Goal: Transaction & Acquisition: Purchase product/service

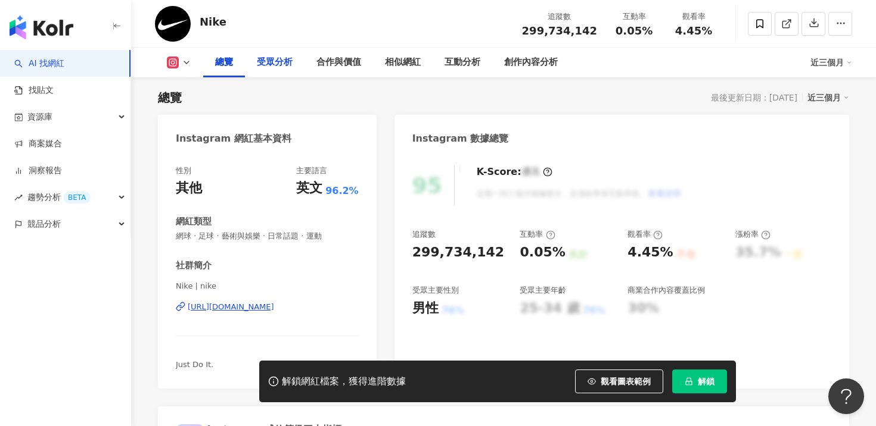
click at [271, 67] on div "受眾分析" at bounding box center [275, 62] width 36 height 14
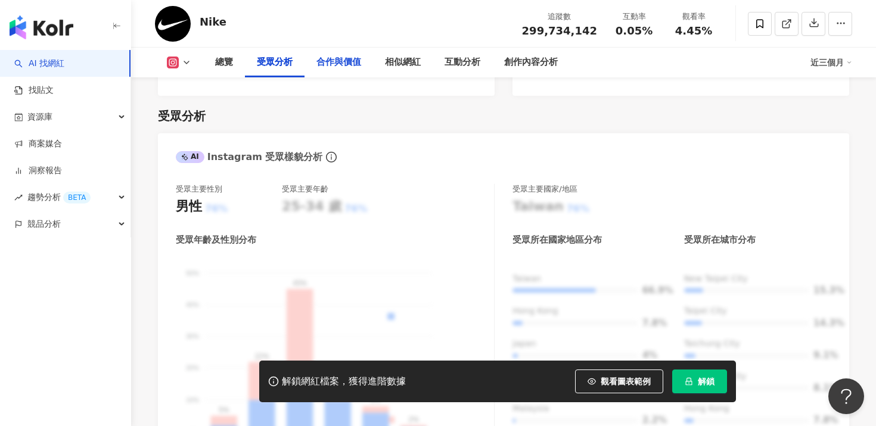
click at [326, 64] on div "合作與價值" at bounding box center [338, 62] width 45 height 14
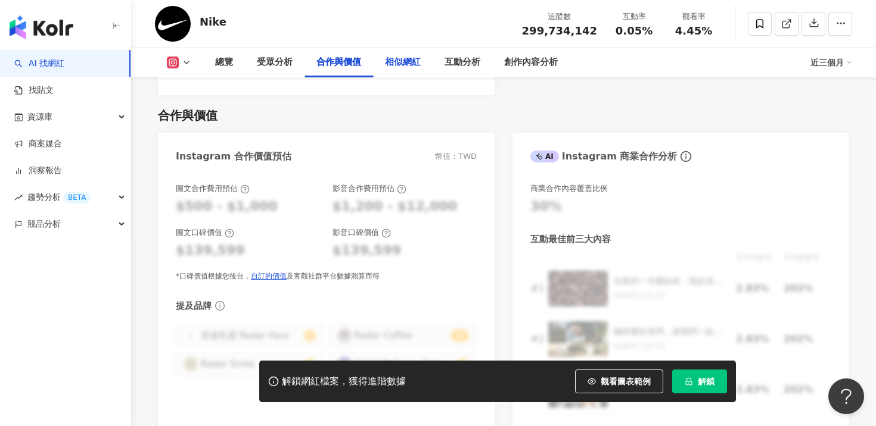
click at [389, 65] on div "相似網紅" at bounding box center [403, 62] width 36 height 14
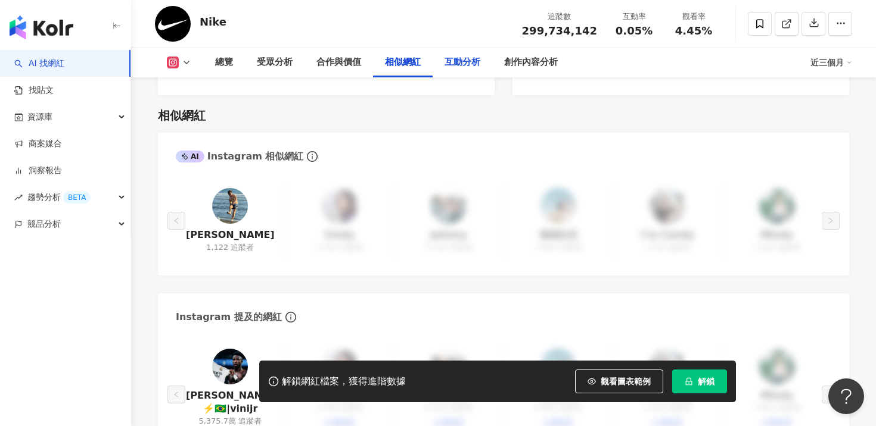
click at [449, 69] on div "互動分析" at bounding box center [462, 62] width 36 height 14
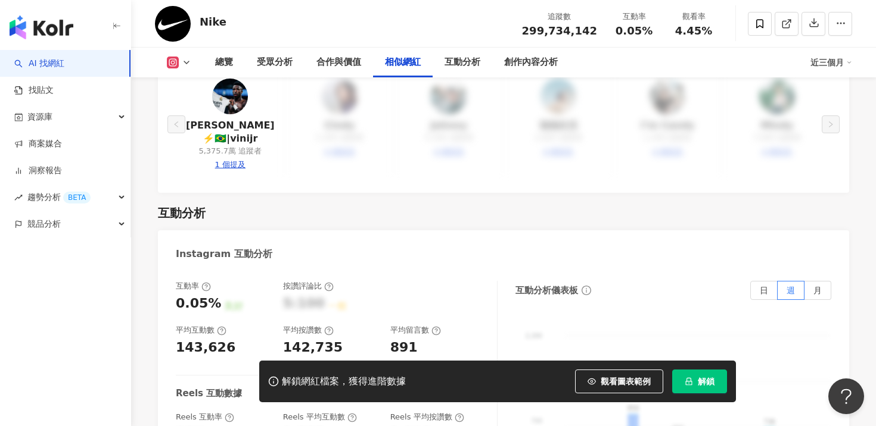
scroll to position [2196, 0]
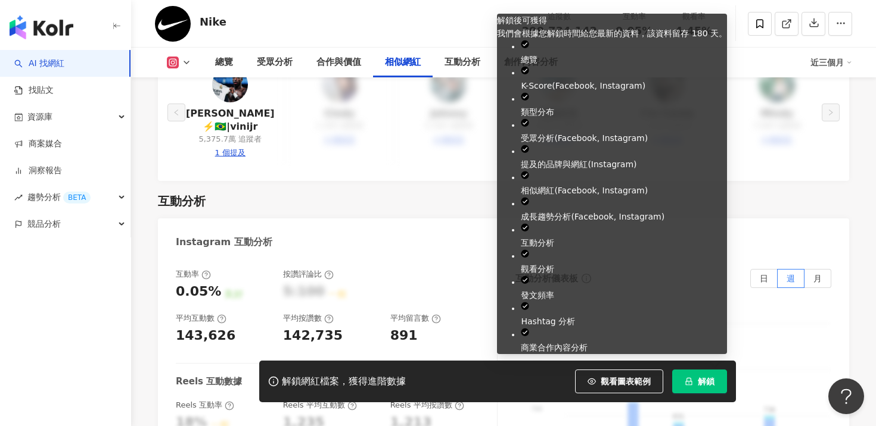
click at [694, 385] on button "解鎖" at bounding box center [699, 382] width 55 height 24
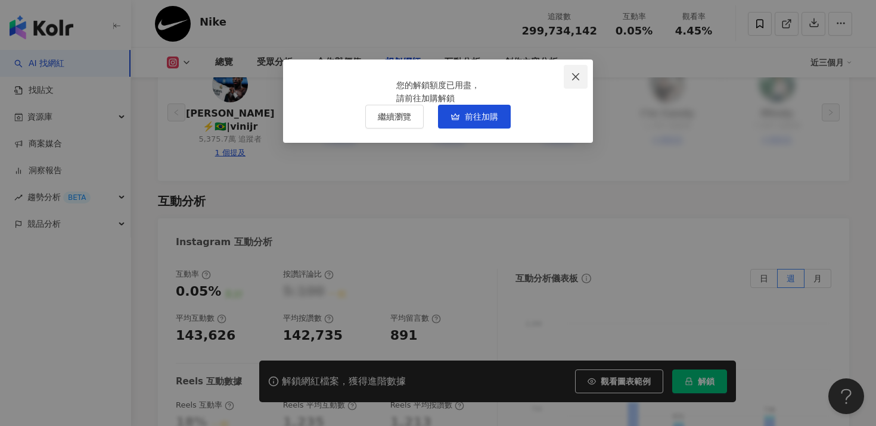
click at [574, 76] on icon "close" at bounding box center [575, 76] width 7 height 7
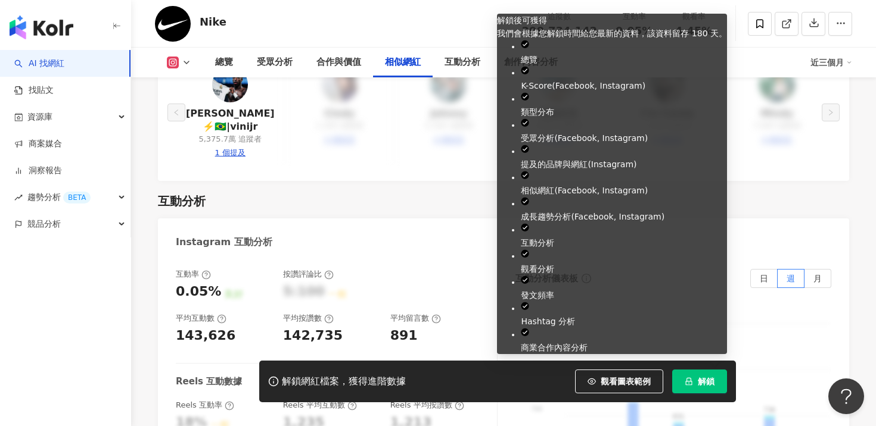
click at [691, 376] on button "解鎖" at bounding box center [699, 382] width 55 height 24
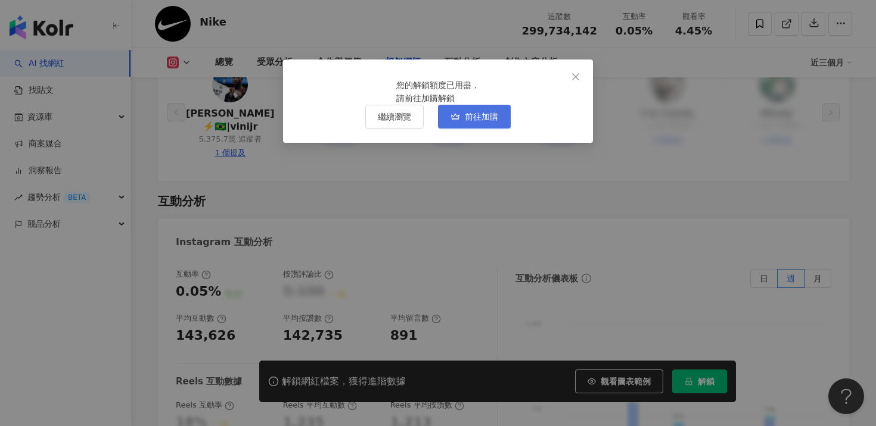
click at [482, 122] on span "前往加購" at bounding box center [481, 117] width 33 height 10
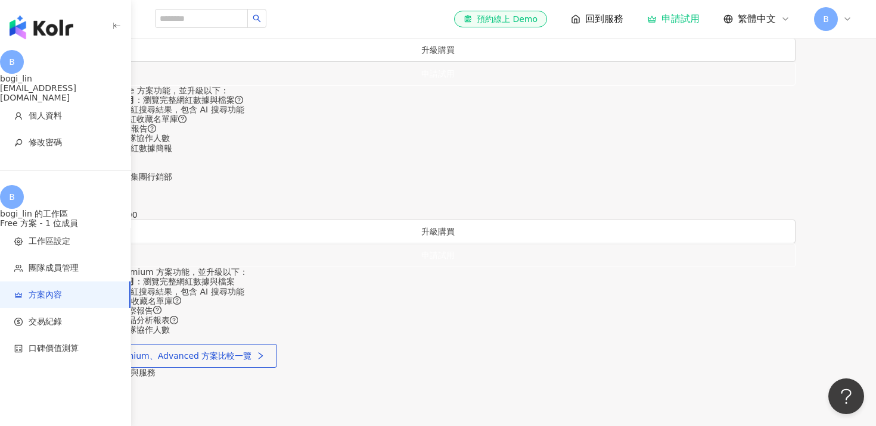
scroll to position [467, 0]
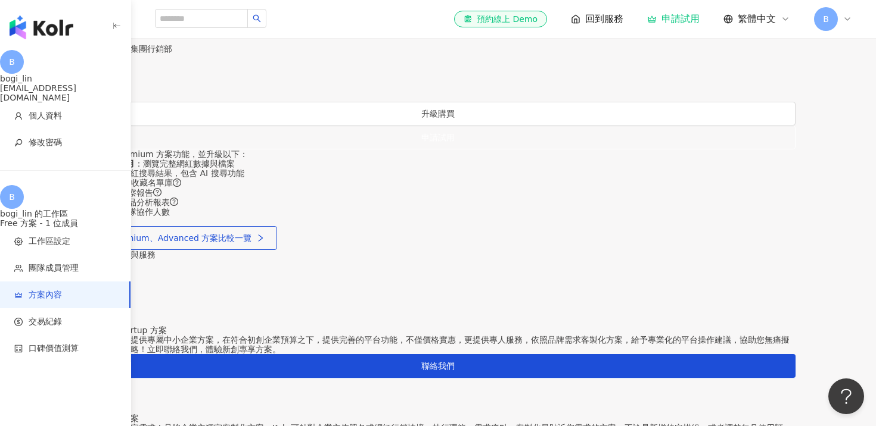
scroll to position [619, 0]
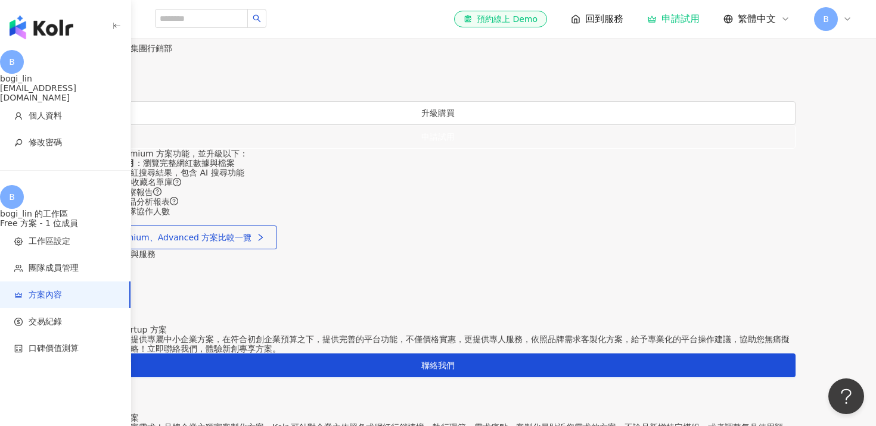
click at [122, 34] on link "看更多功能" at bounding box center [101, 29] width 42 height 10
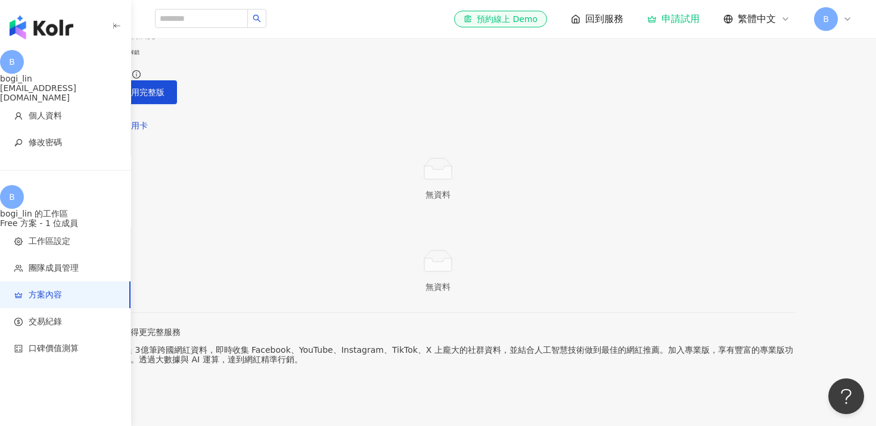
scroll to position [20, 0]
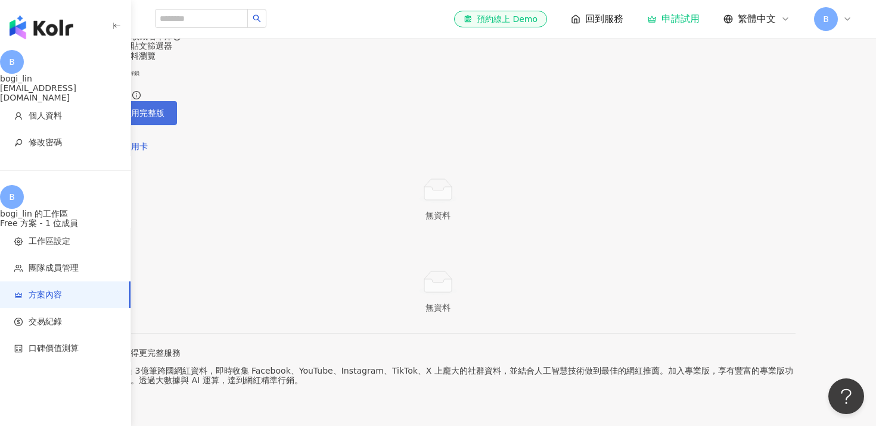
click at [164, 118] on span "申請試用完整版" at bounding box center [135, 113] width 58 height 10
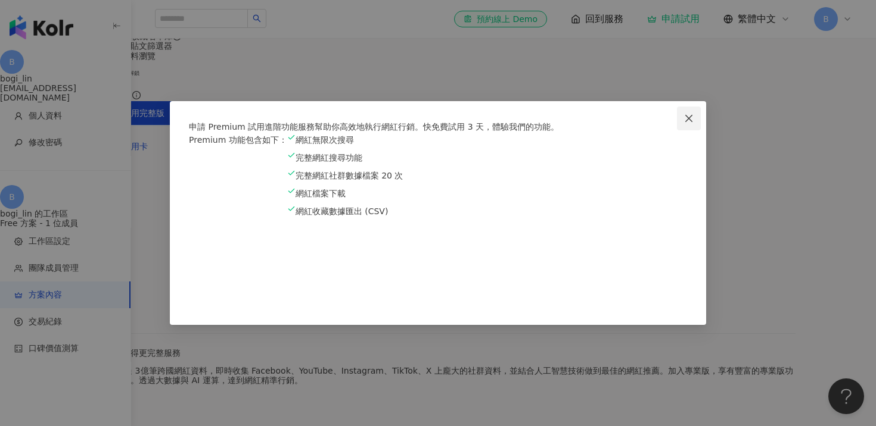
click at [689, 114] on icon "close" at bounding box center [689, 119] width 10 height 10
